Goal: Obtain resource: Obtain resource

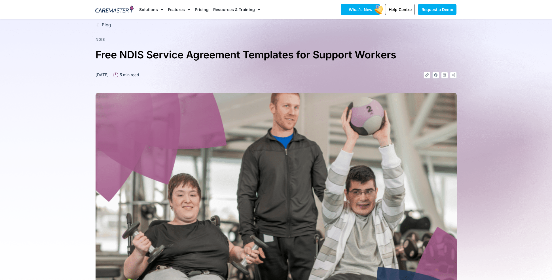
click at [362, 12] on link "What's New" at bounding box center [360, 10] width 39 height 12
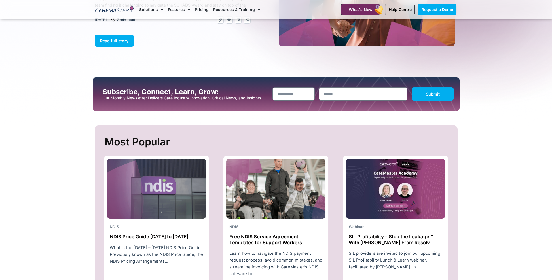
scroll to position [113, 0]
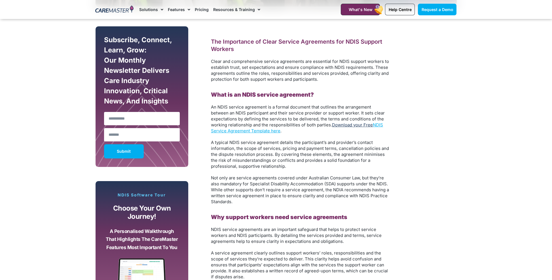
click at [357, 126] on link "Download your Free" at bounding box center [352, 124] width 41 height 5
